Goal: Find contact information: Obtain details needed to contact an individual or organization

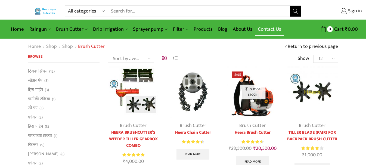
click at [270, 31] on link "Contact Us" at bounding box center [269, 29] width 29 height 13
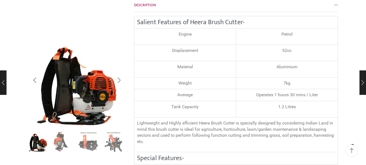
scroll to position [190, 0]
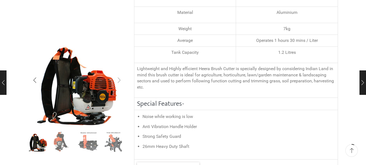
click at [121, 79] on div "Next slide" at bounding box center [119, 80] width 14 height 14
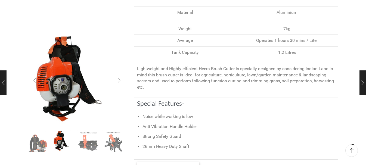
click at [121, 79] on div "Next slide" at bounding box center [119, 80] width 14 height 14
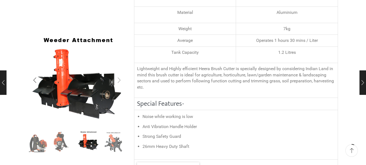
click at [121, 79] on div "Next slide" at bounding box center [119, 80] width 14 height 14
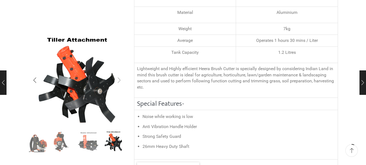
click at [121, 79] on div "Next slide" at bounding box center [119, 80] width 14 height 14
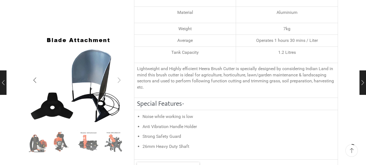
click at [121, 79] on div "Next slide" at bounding box center [119, 80] width 14 height 14
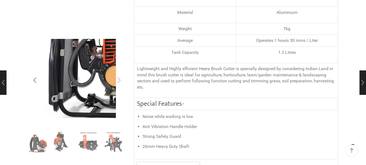
click at [121, 79] on div "Next slide" at bounding box center [119, 80] width 14 height 14
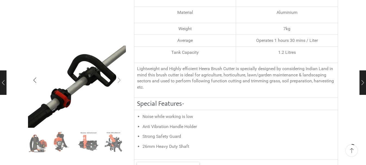
click at [121, 79] on div "Next slide" at bounding box center [119, 80] width 14 height 14
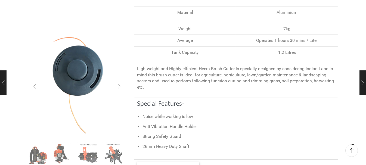
click at [121, 79] on div "Next slide" at bounding box center [119, 86] width 14 height 14
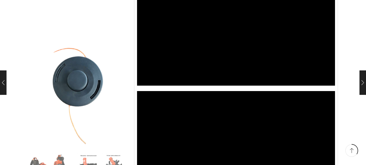
scroll to position [960, 0]
